Goal: Information Seeking & Learning: Learn about a topic

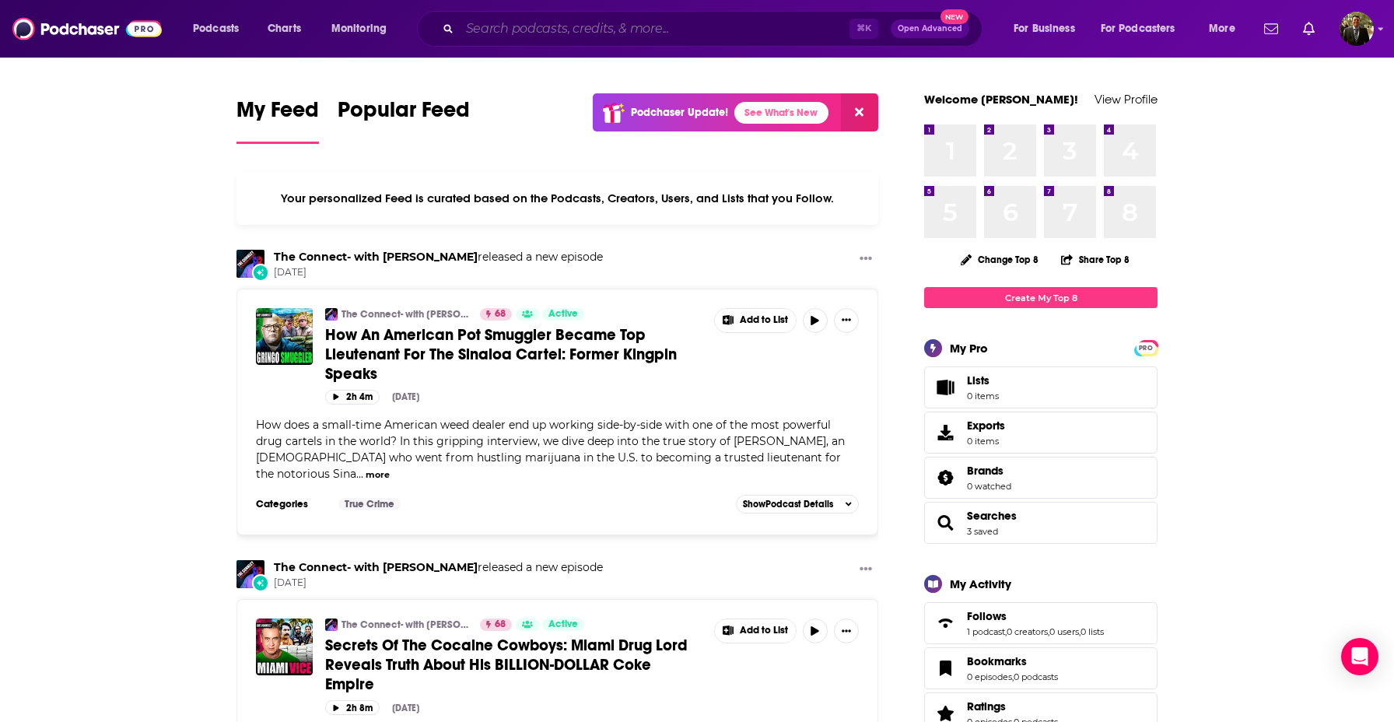
click at [666, 19] on input "Search podcasts, credits, & more..." at bounding box center [655, 28] width 390 height 25
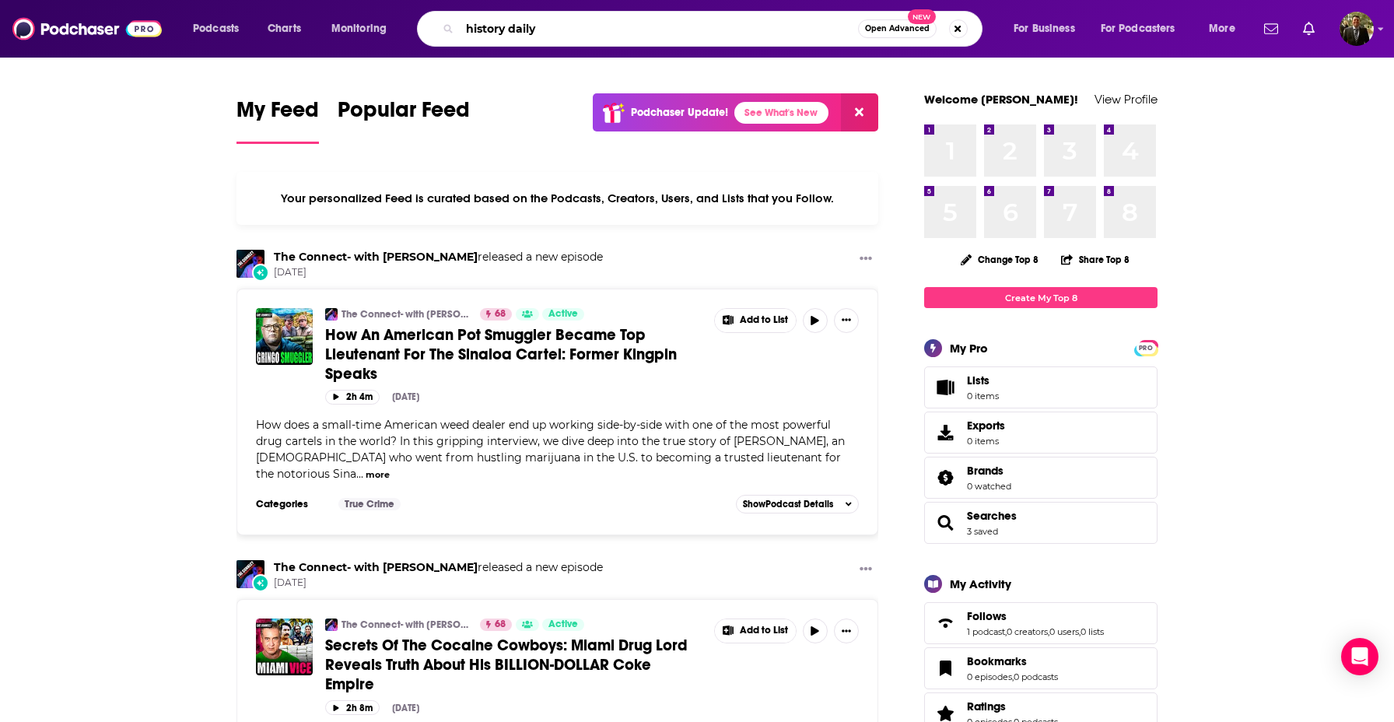
type input "history daily"
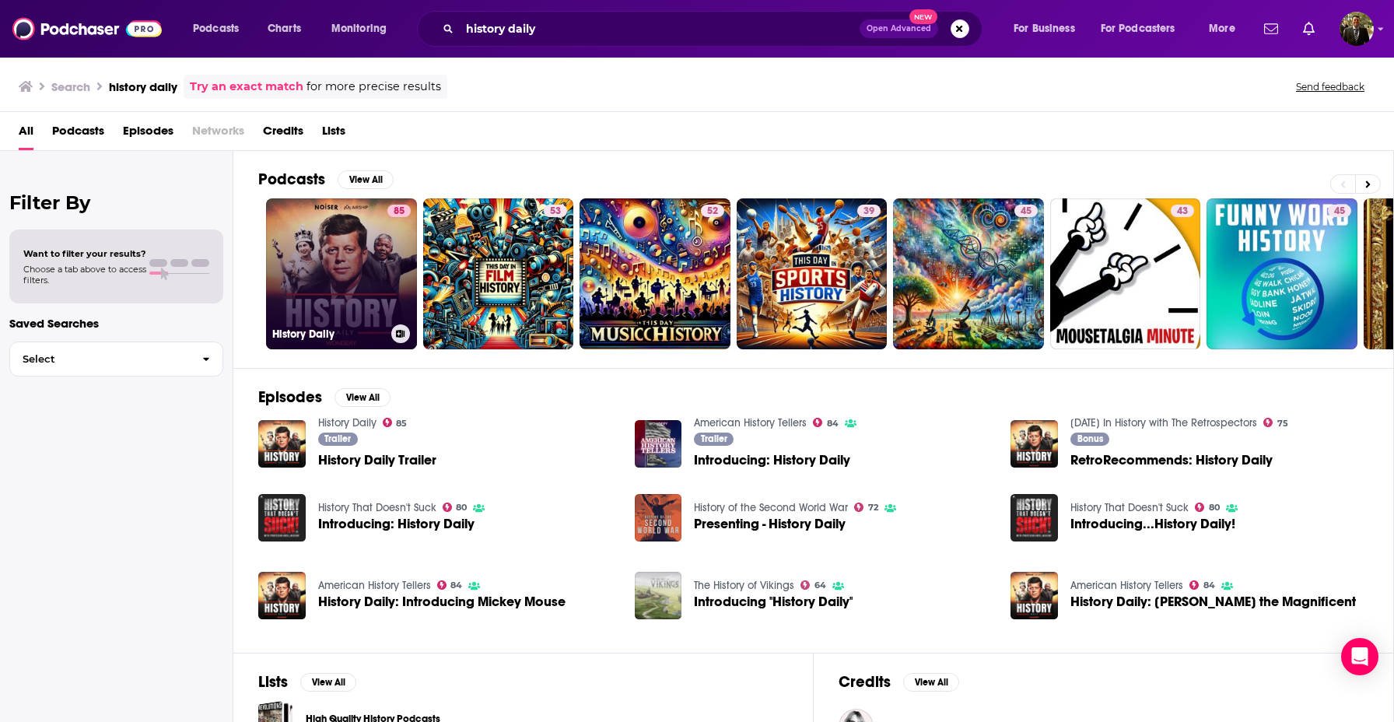
click at [339, 263] on link "85 History Daily" at bounding box center [341, 273] width 151 height 151
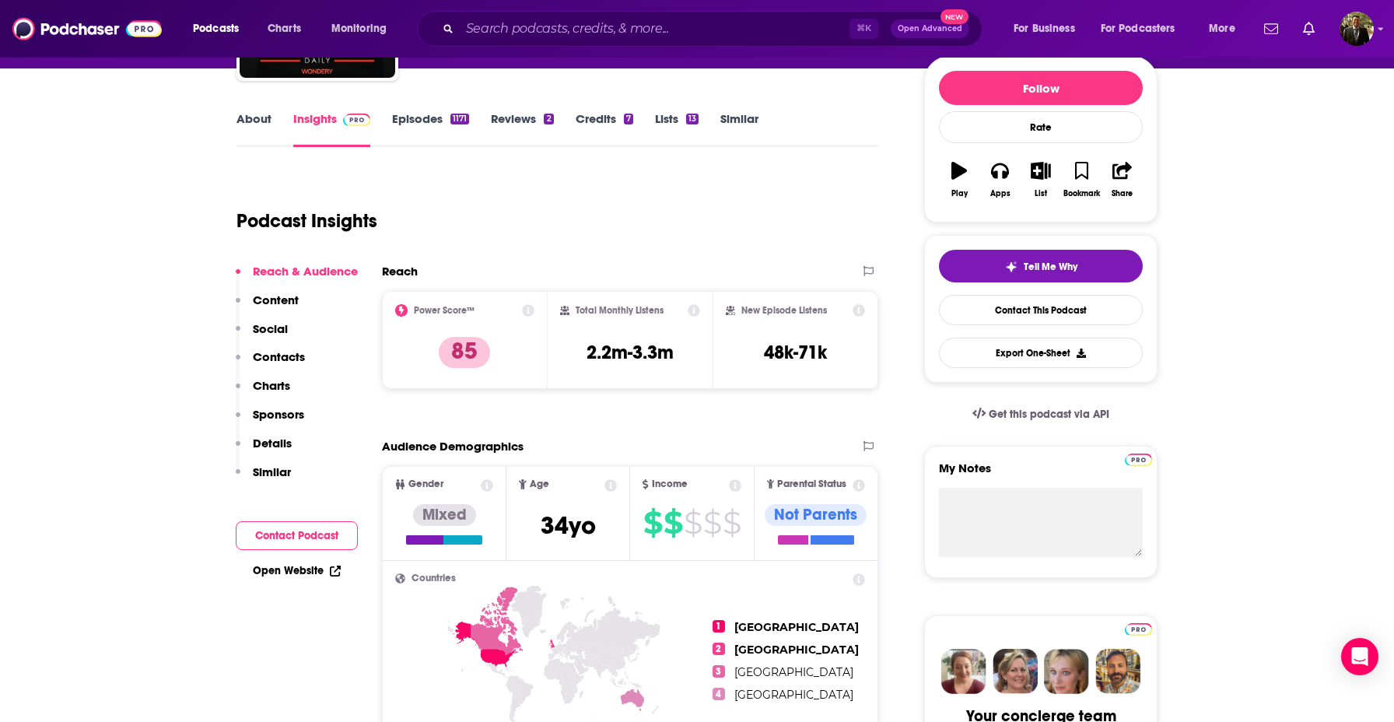
scroll to position [283, 0]
